Goal: Transaction & Acquisition: Purchase product/service

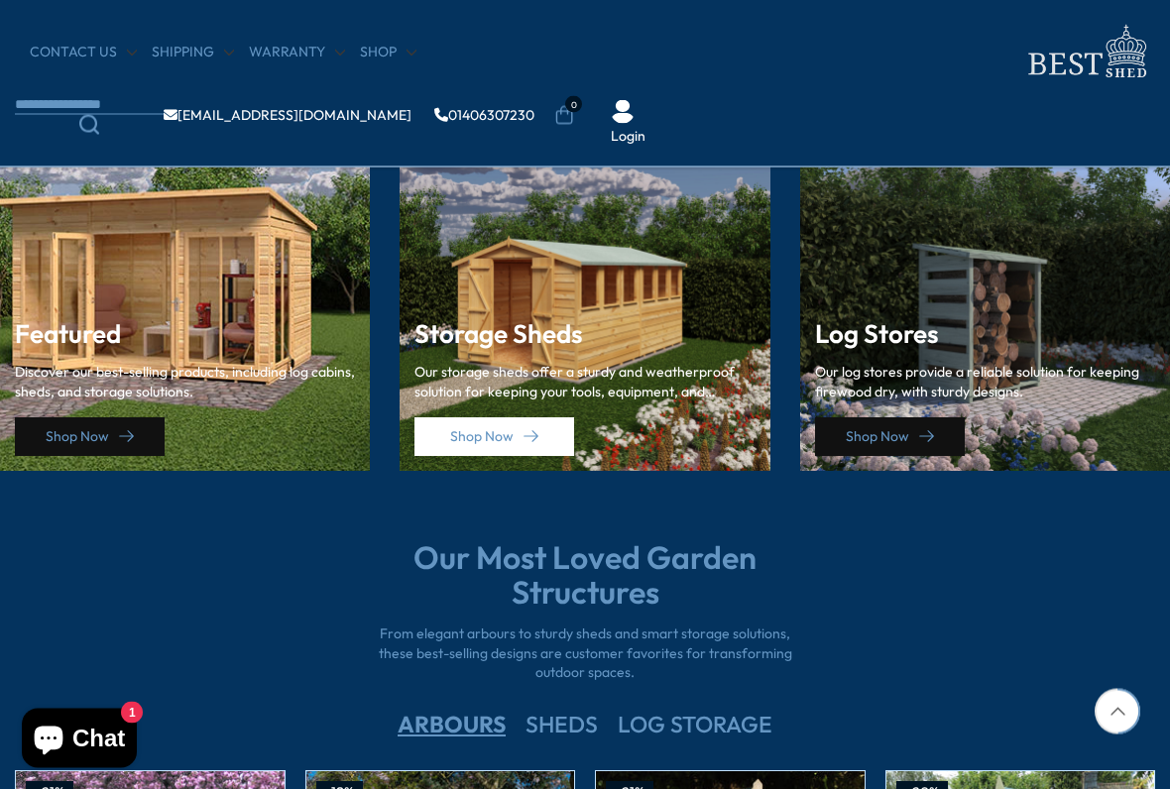
scroll to position [2754, 0]
click at [474, 430] on link "Shop Now" at bounding box center [494, 436] width 160 height 39
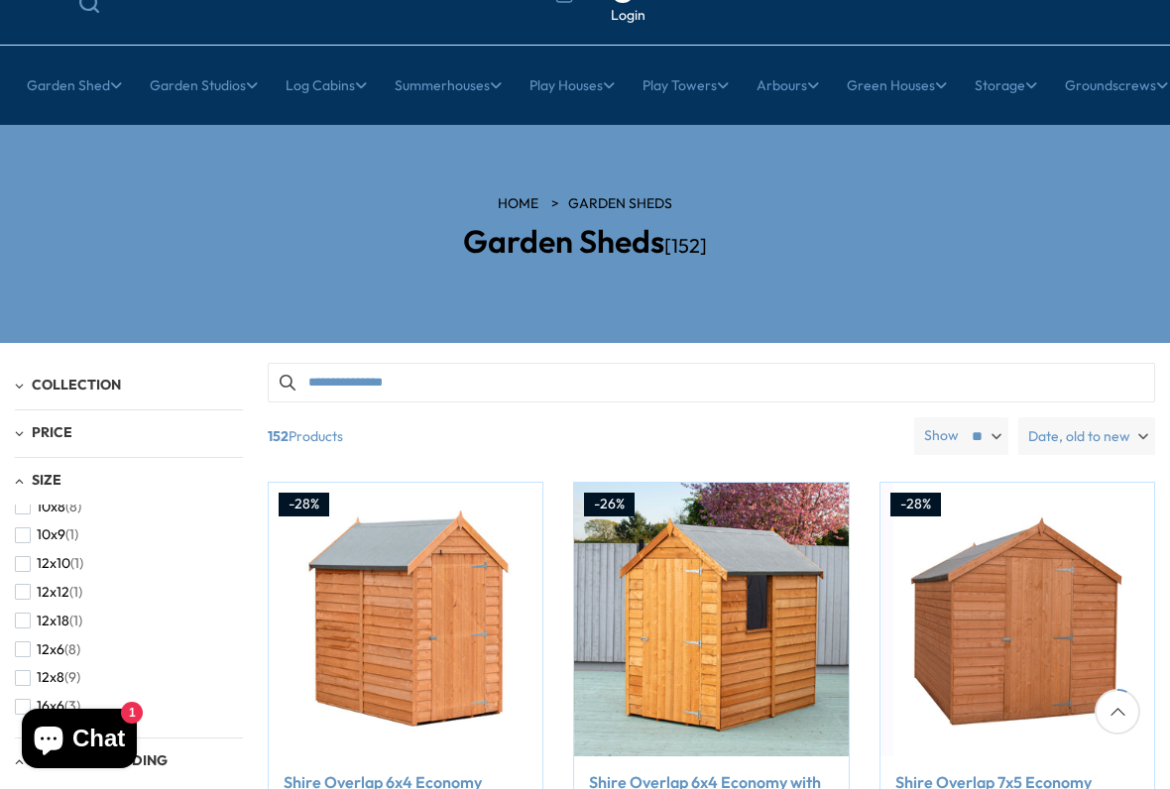
scroll to position [157, 0]
click at [33, 652] on button "12x8 (9)" at bounding box center [47, 675] width 65 height 29
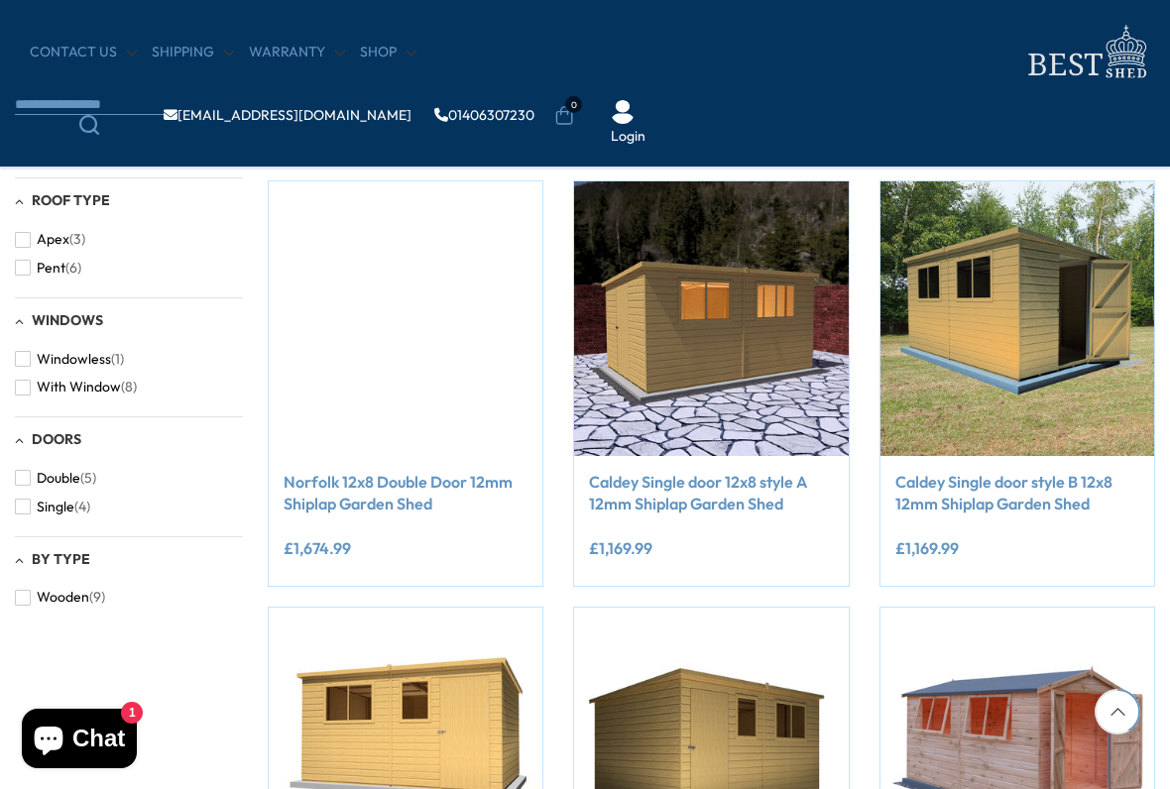
scroll to position [725, 0]
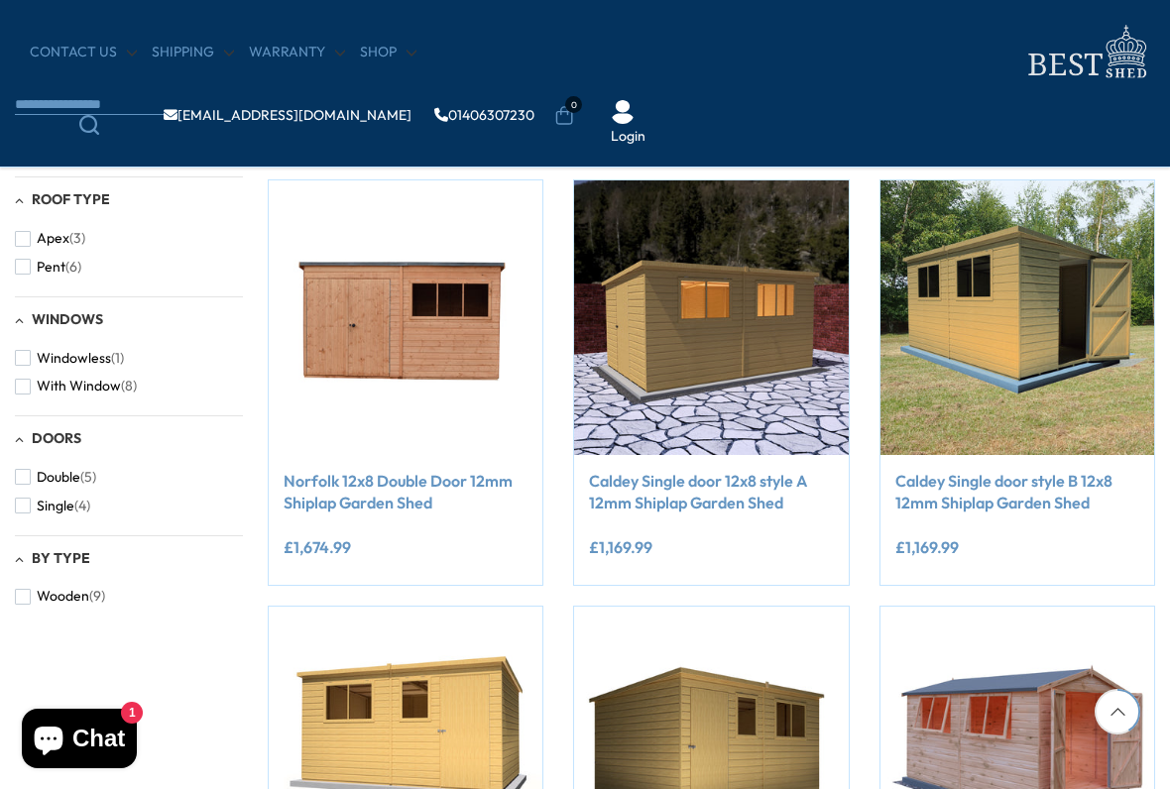
click at [1038, 335] on img at bounding box center [1017, 317] width 274 height 274
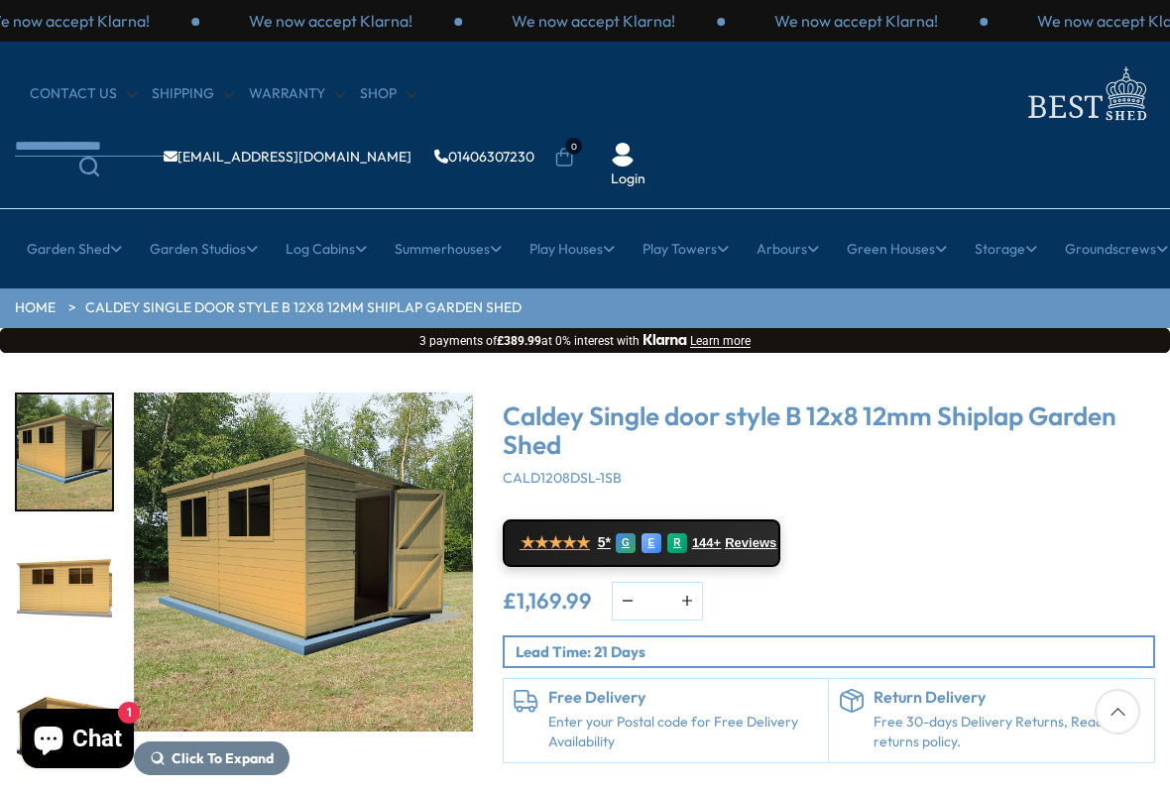
click at [284, 497] on img "1 / 11" at bounding box center [303, 561] width 339 height 339
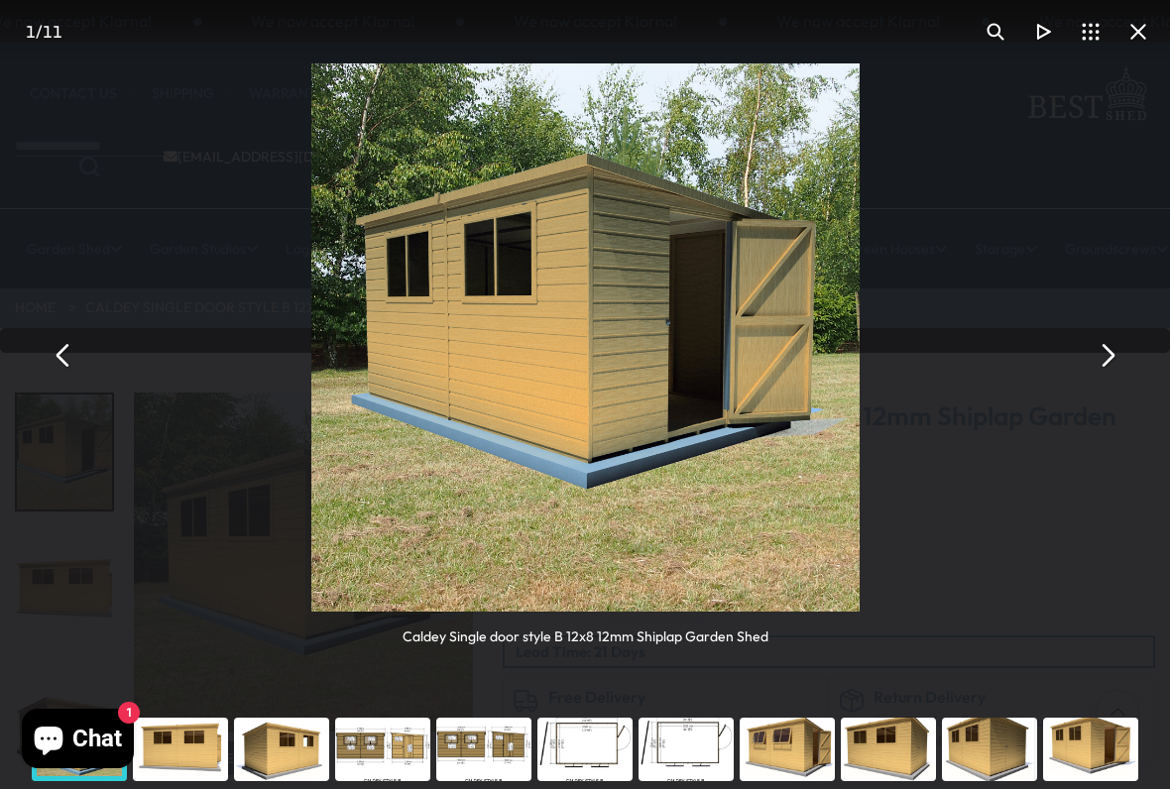
click at [70, 364] on button "You can close this modal content with the ESC key" at bounding box center [64, 355] width 48 height 48
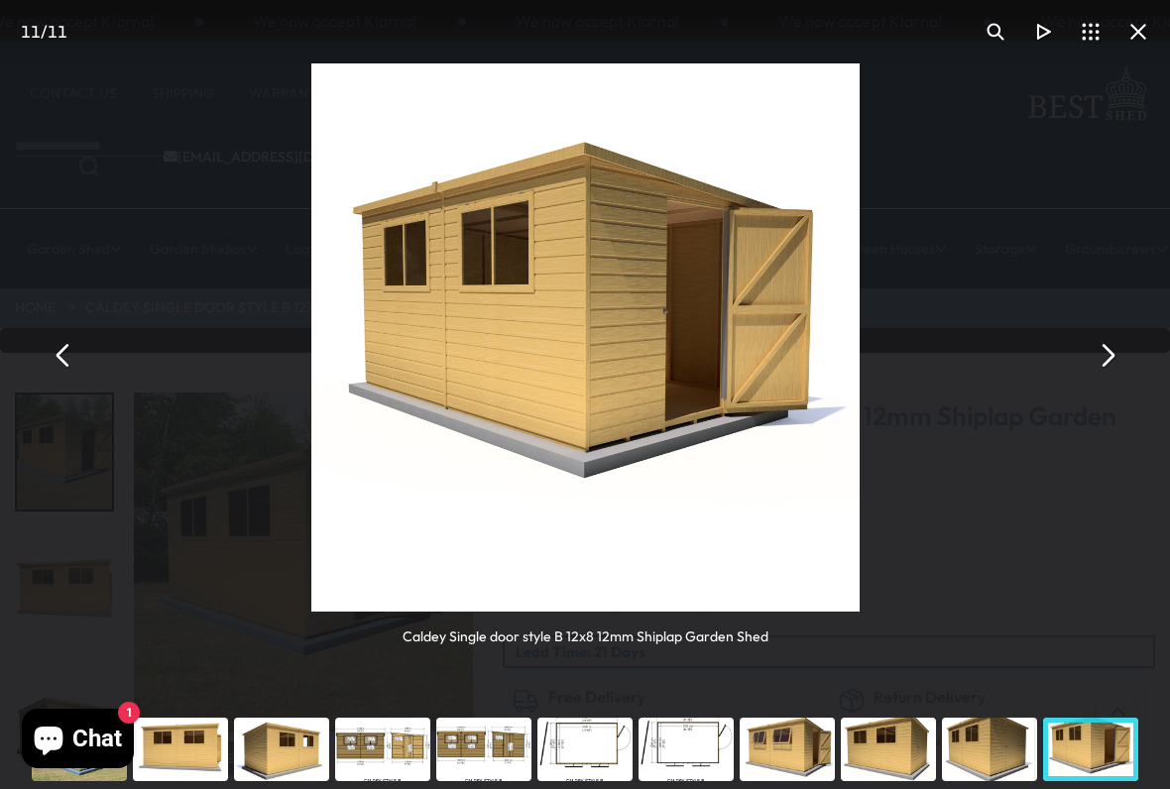
click at [1134, 39] on button "You can close this modal content with the ESC key" at bounding box center [1138, 32] width 48 height 48
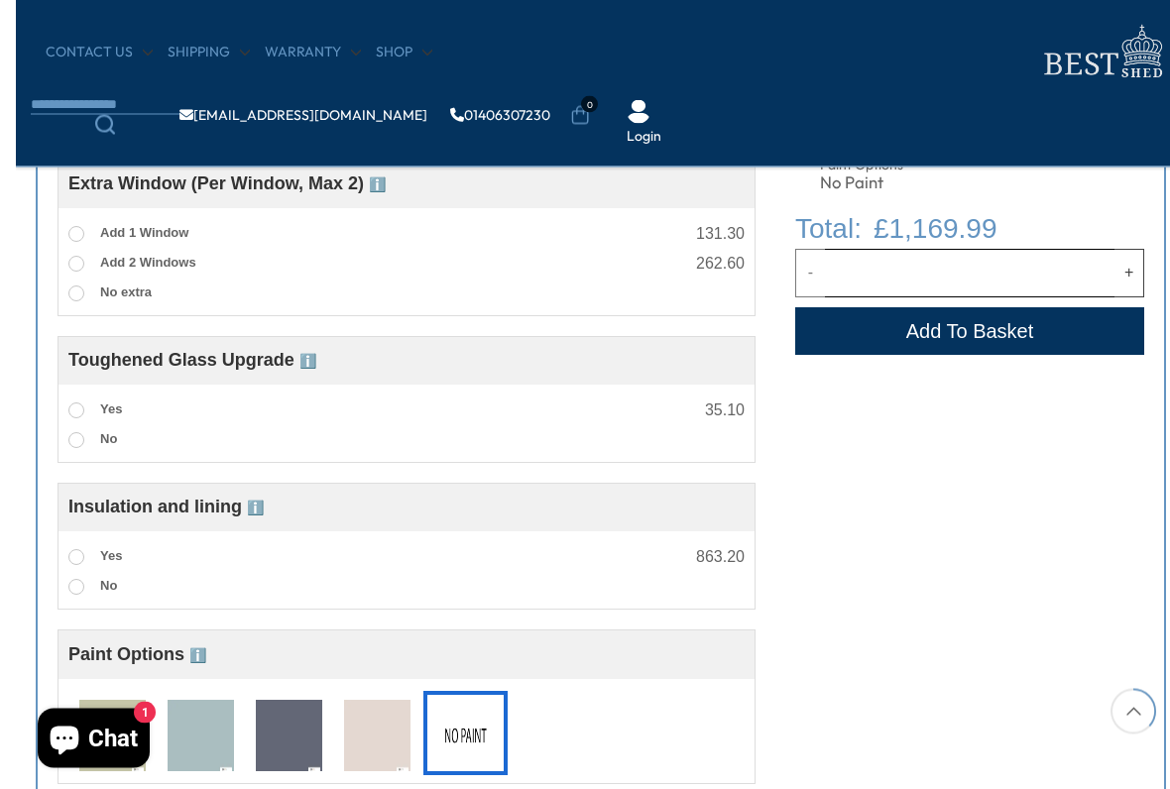
scroll to position [1142, 0]
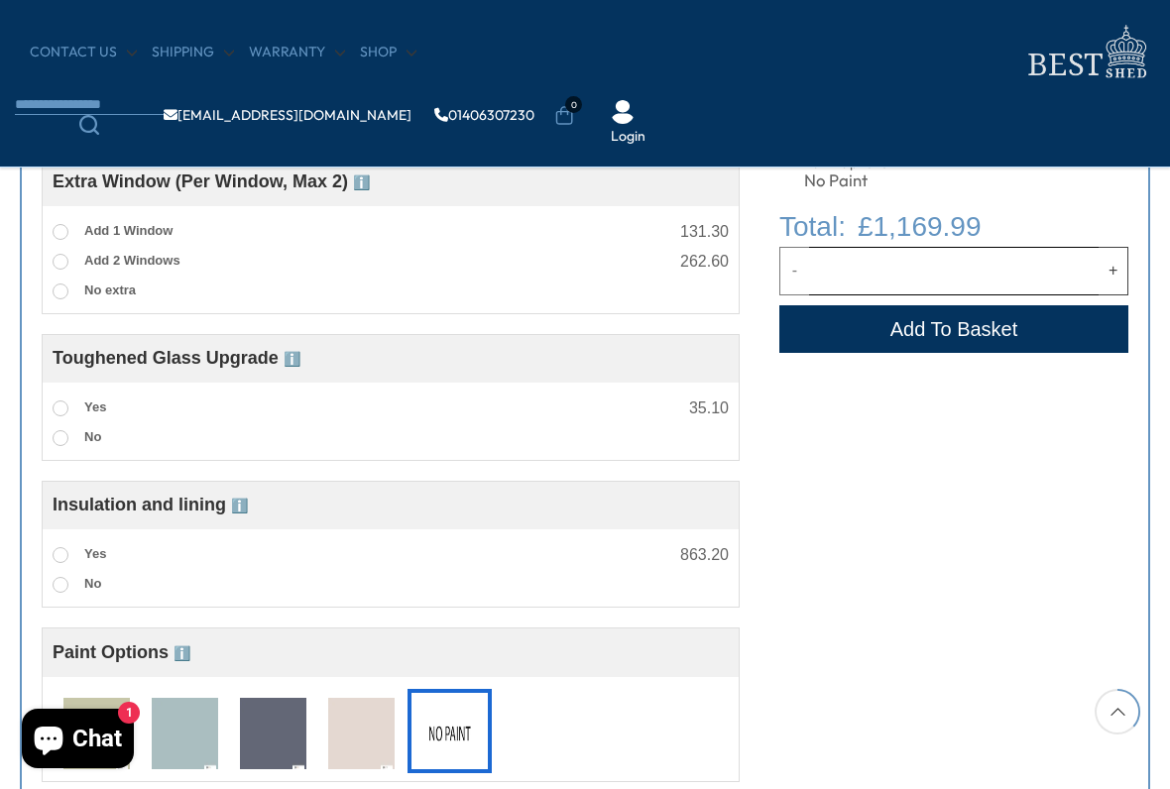
click at [920, 554] on div "Customise Product Strengthen Floor 15mm ℹ️ Strengthened Floor – 15mm Enhance th…" at bounding box center [585, 255] width 1130 height 1137
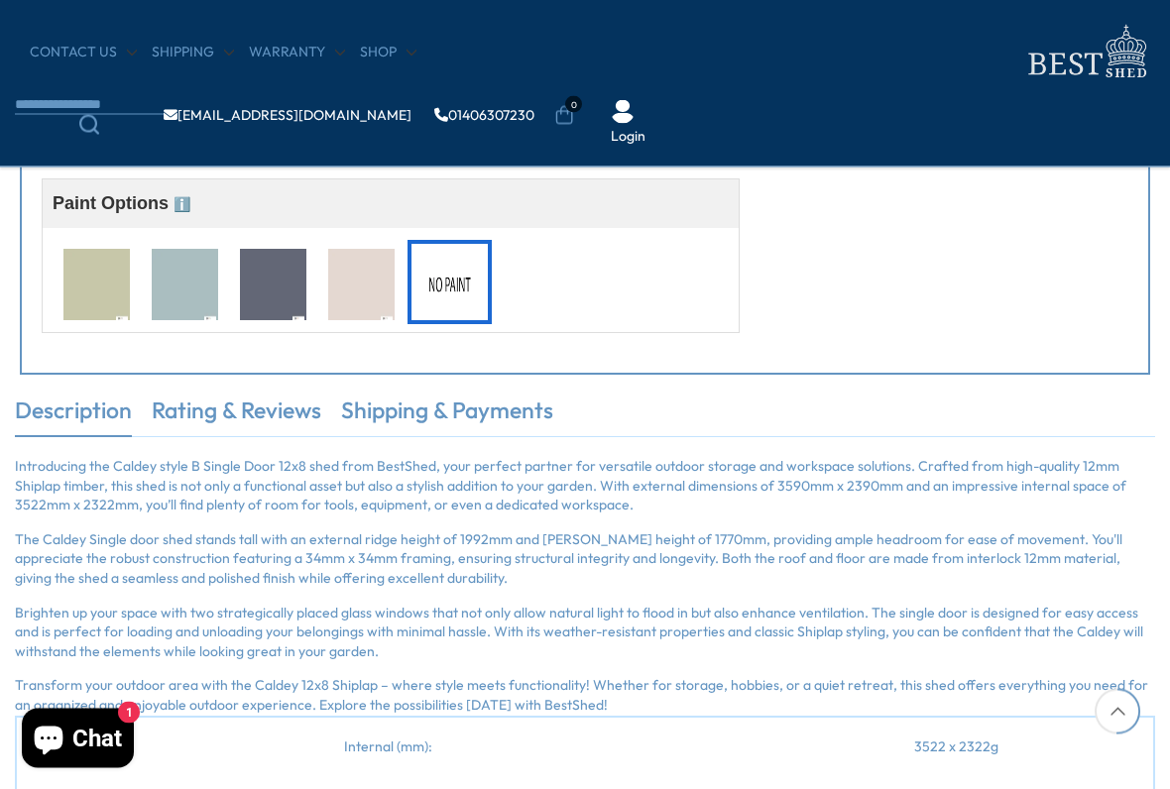
scroll to position [1614, 0]
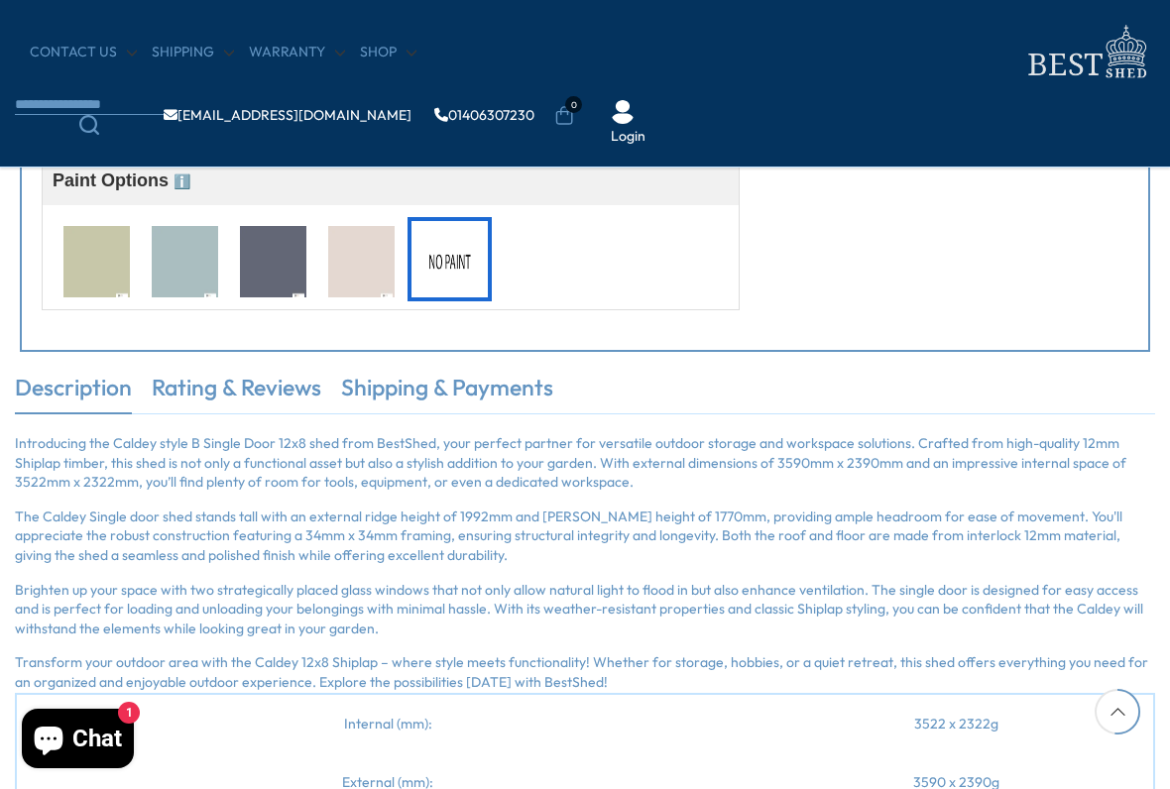
click at [92, 272] on img at bounding box center [96, 262] width 66 height 73
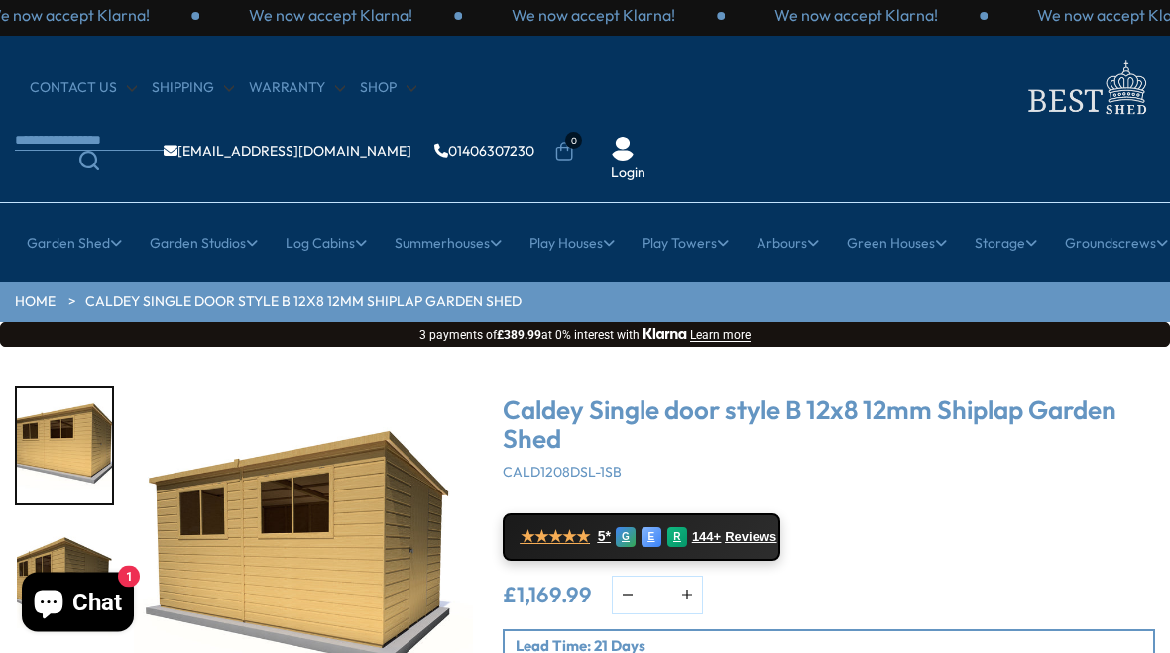
scroll to position [0, 0]
